Goal: Check status: Check status

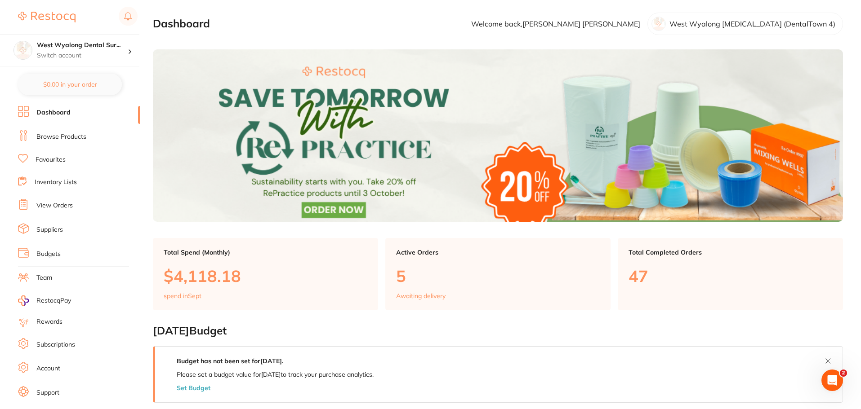
click at [52, 114] on link "Dashboard" at bounding box center [53, 112] width 34 height 9
click at [57, 208] on link "View Orders" at bounding box center [54, 205] width 36 height 9
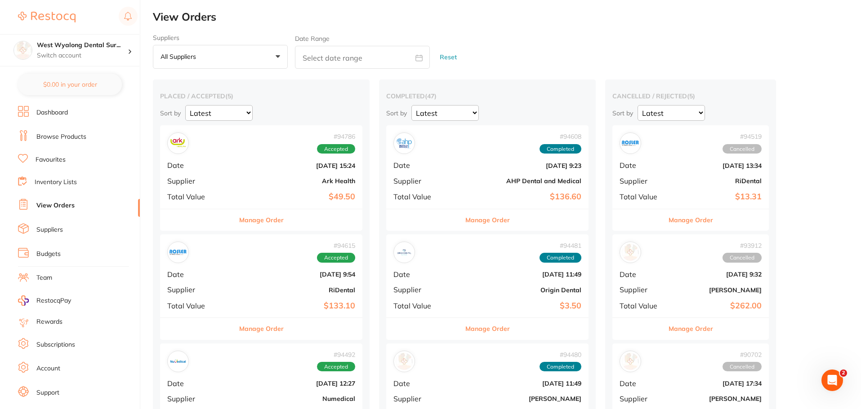
click at [393, 179] on span "Supplier" at bounding box center [423, 181] width 60 height 8
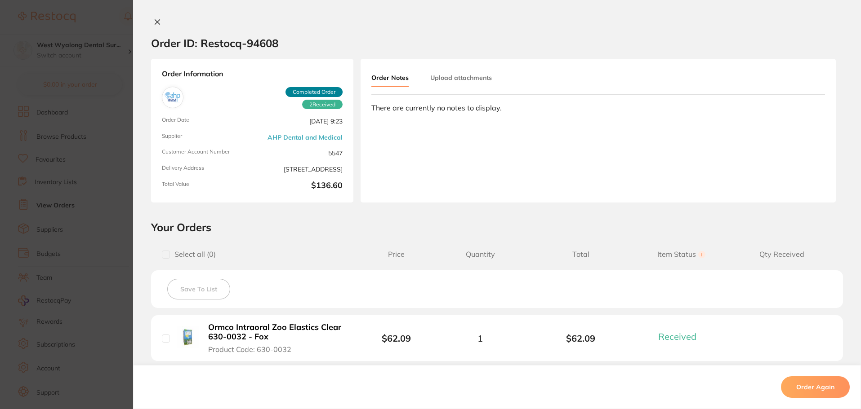
click at [154, 20] on icon at bounding box center [157, 21] width 7 height 7
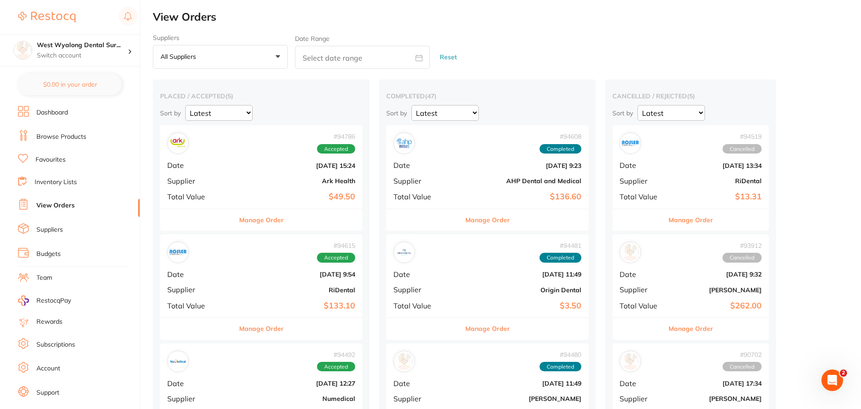
click at [461, 288] on b "Origin Dental" at bounding box center [521, 290] width 120 height 7
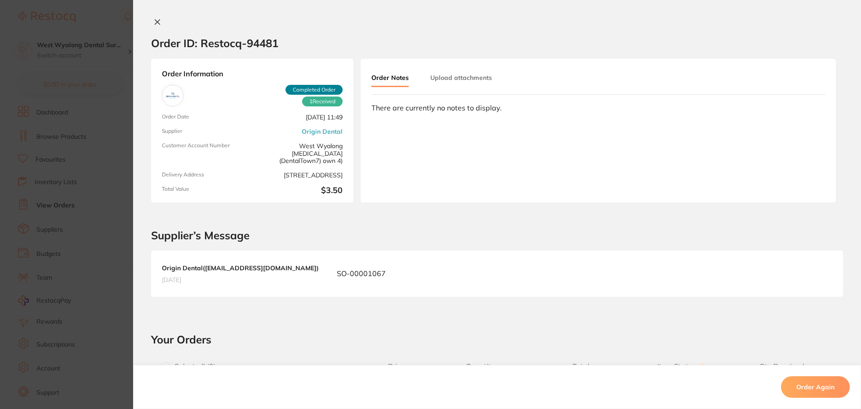
scroll to position [1997, 0]
